Goal: Navigation & Orientation: Understand site structure

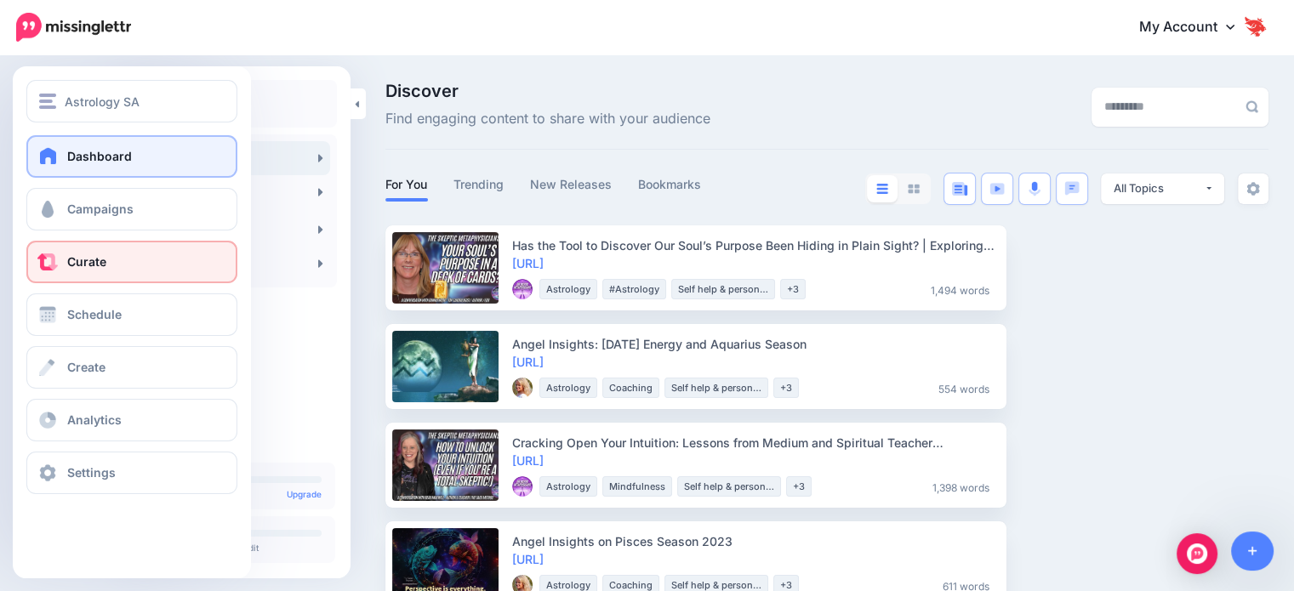
click at [109, 165] on link "Dashboard" at bounding box center [131, 156] width 211 height 43
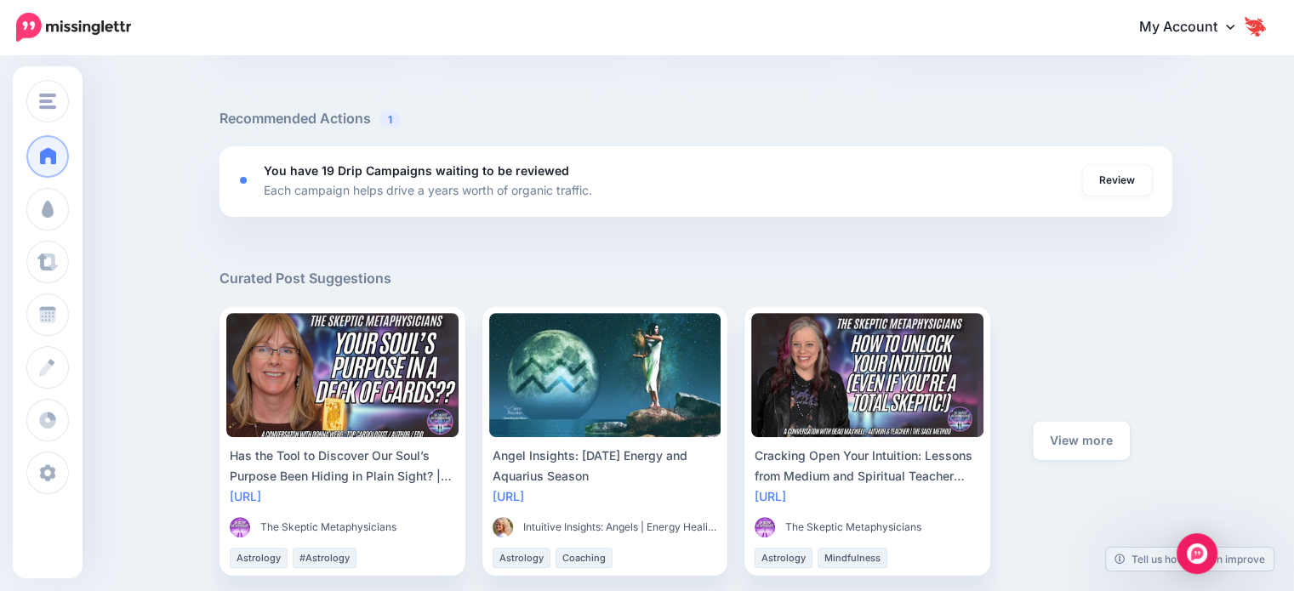
scroll to position [596, 0]
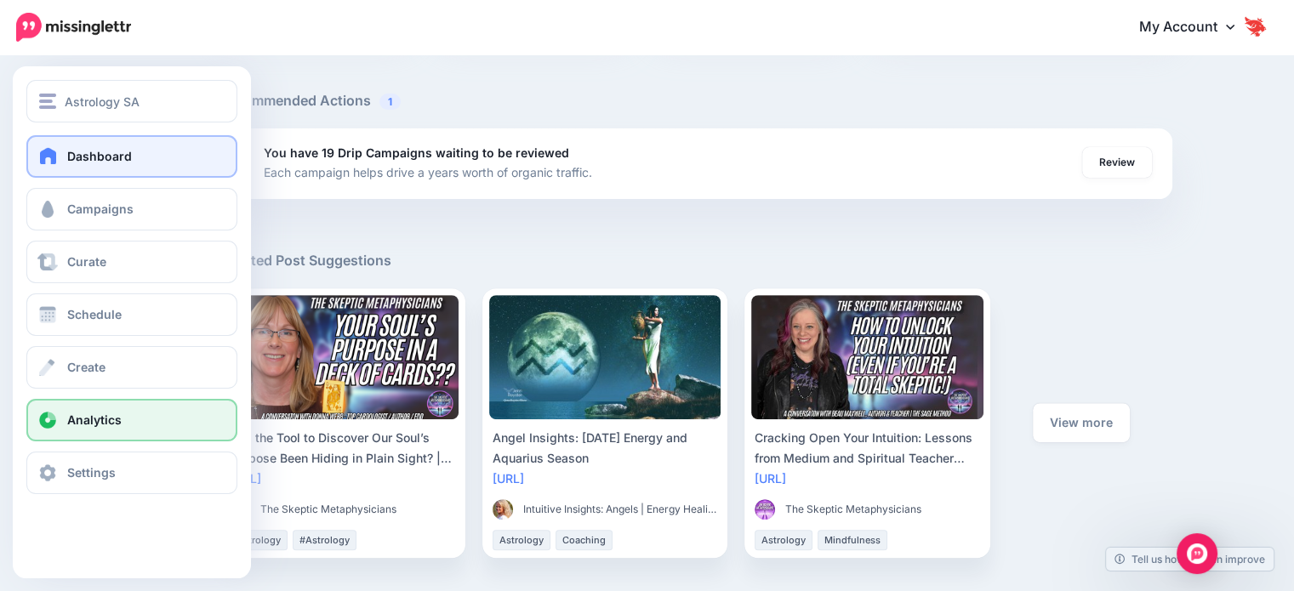
click at [83, 420] on span "Analytics" at bounding box center [94, 420] width 54 height 14
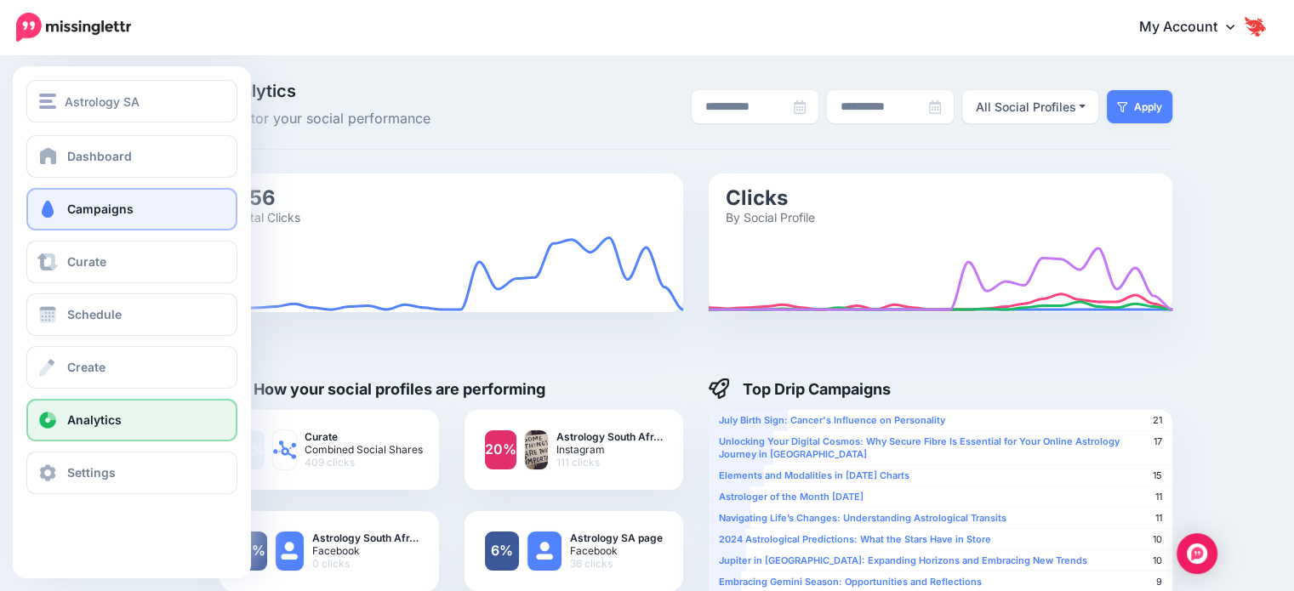
click at [70, 219] on link "Campaigns" at bounding box center [131, 209] width 211 height 43
